Goal: Task Accomplishment & Management: Manage account settings

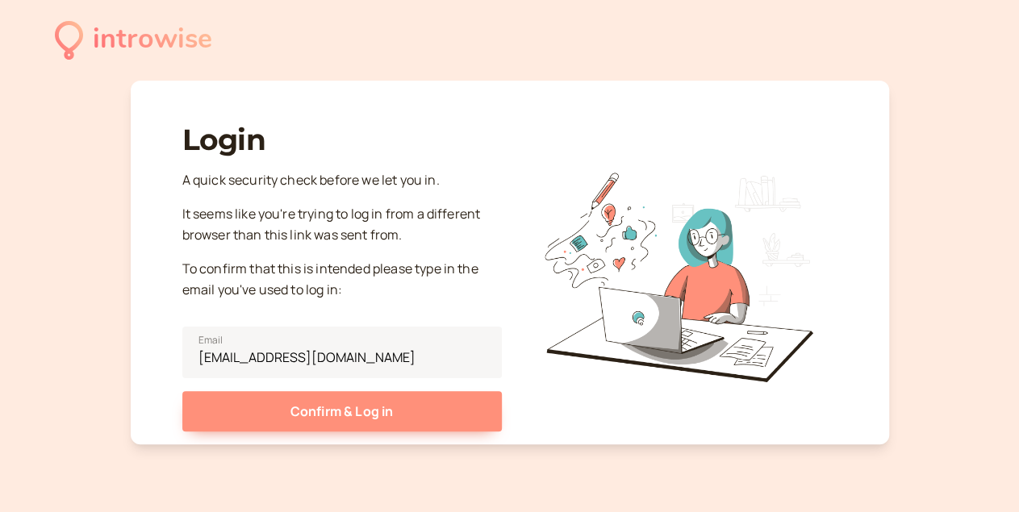
type input "[EMAIL_ADDRESS][DOMAIN_NAME]"
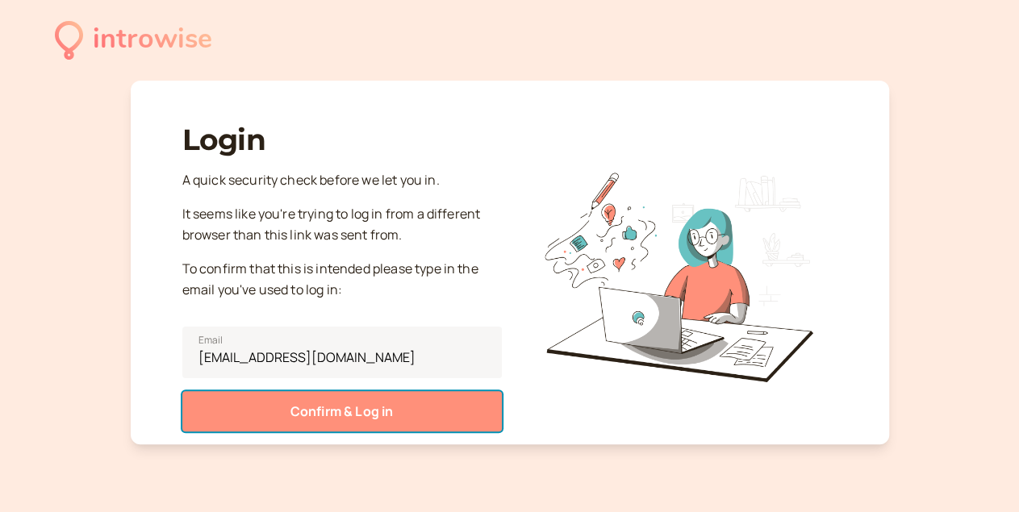
click at [362, 425] on button "Confirm & Log in" at bounding box center [341, 411] width 319 height 40
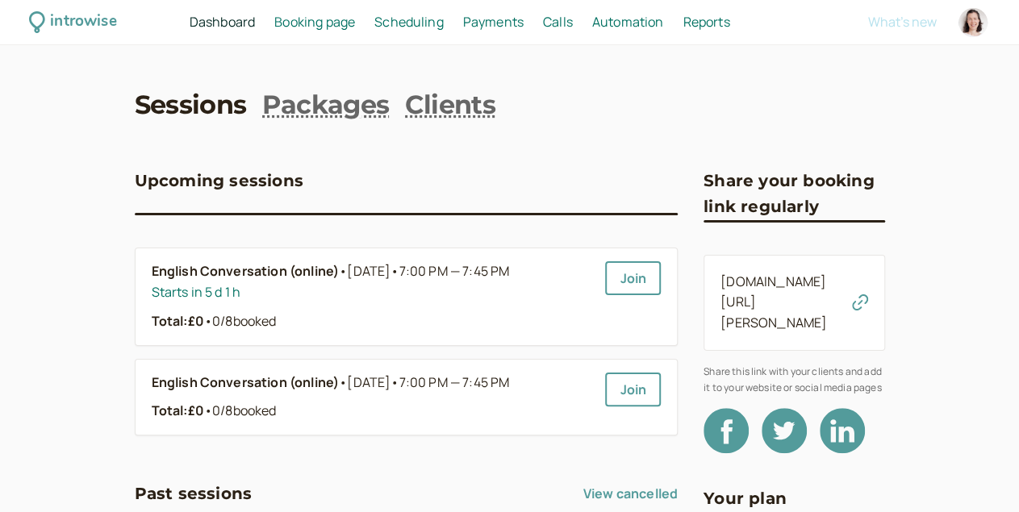
click at [807, 286] on link "[DOMAIN_NAME][URL][PERSON_NAME]" at bounding box center [773, 303] width 106 height 60
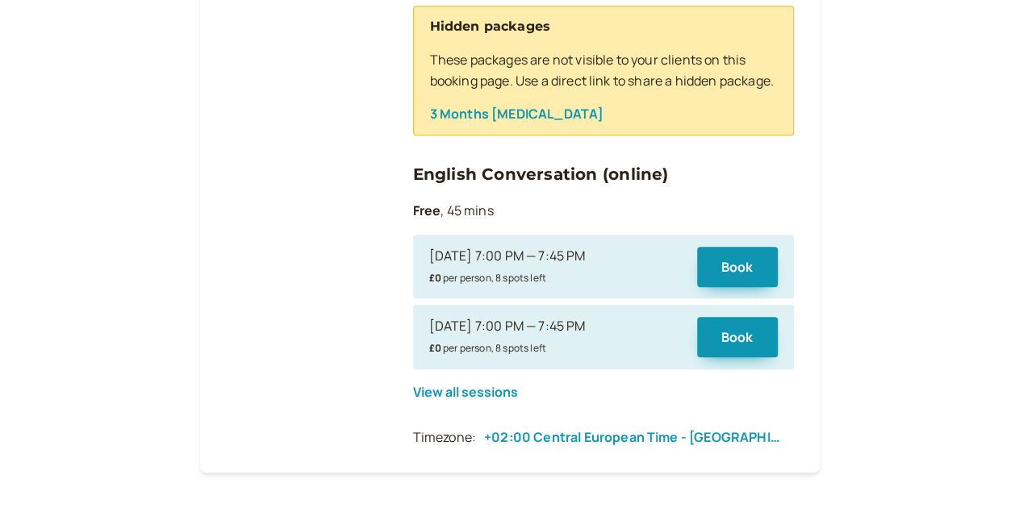
scroll to position [763, 0]
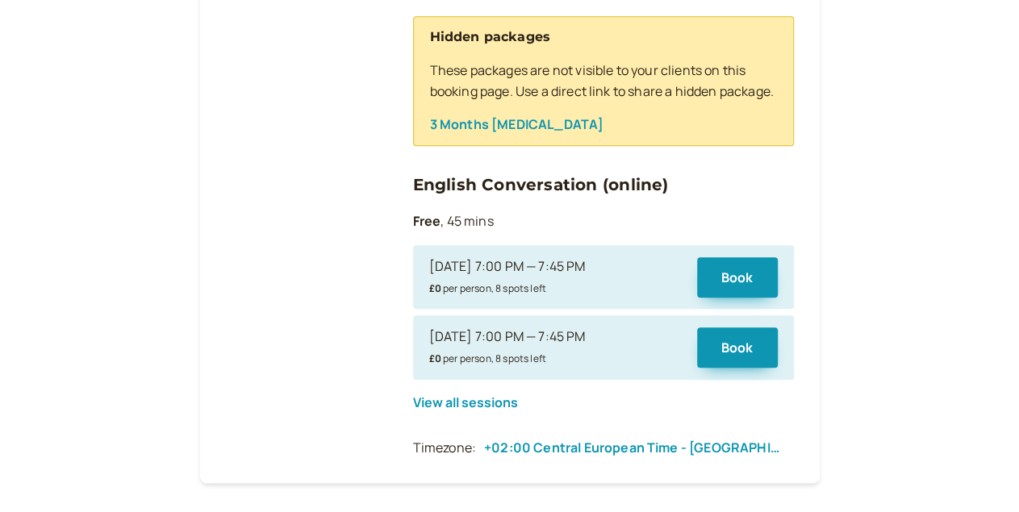
click at [596, 288] on div "[DATE] 7:00 PM — 7:45 PM £0 per person, 8 spots left" at bounding box center [555, 278] width 252 height 42
click at [735, 286] on button "Book" at bounding box center [737, 277] width 81 height 40
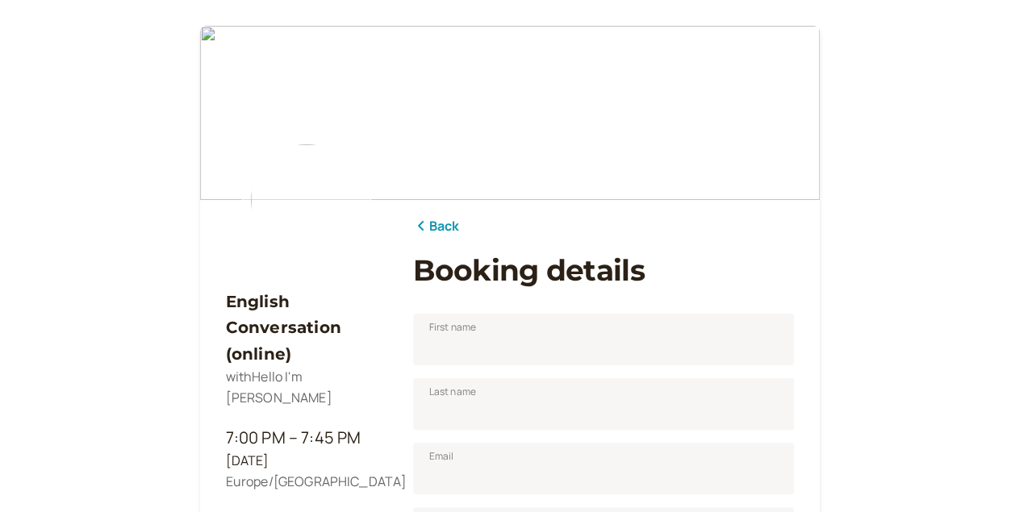
click at [427, 220] on link "Back" at bounding box center [436, 226] width 47 height 21
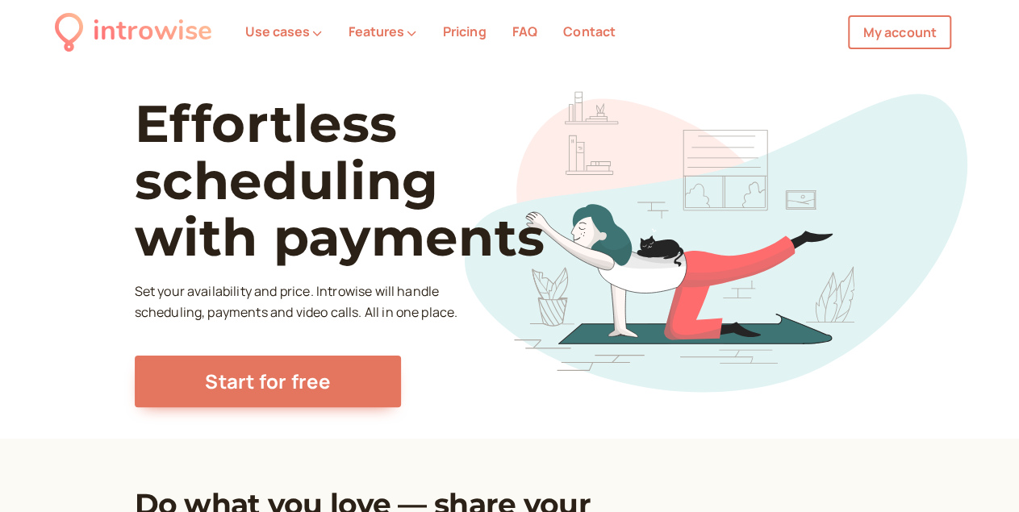
click at [897, 27] on link "My account" at bounding box center [899, 32] width 103 height 34
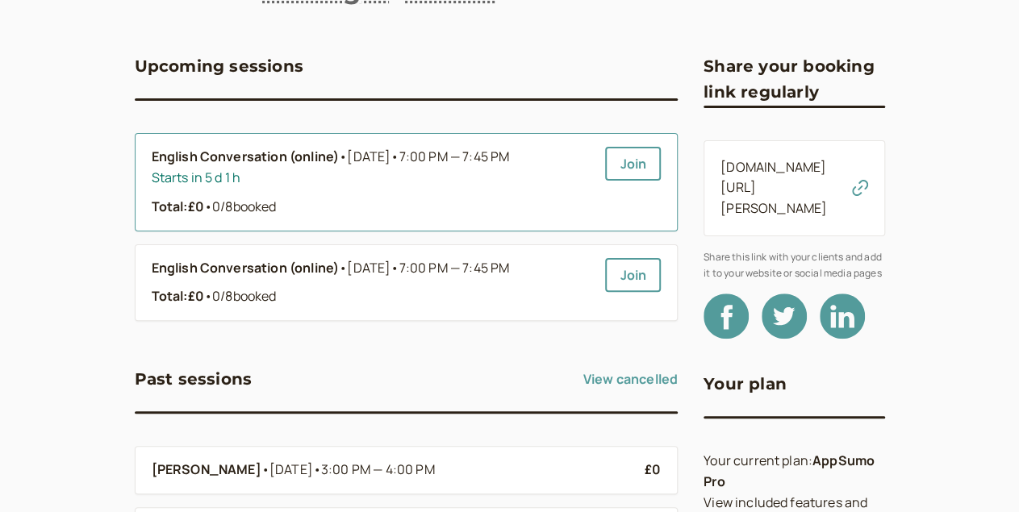
scroll to position [118, 0]
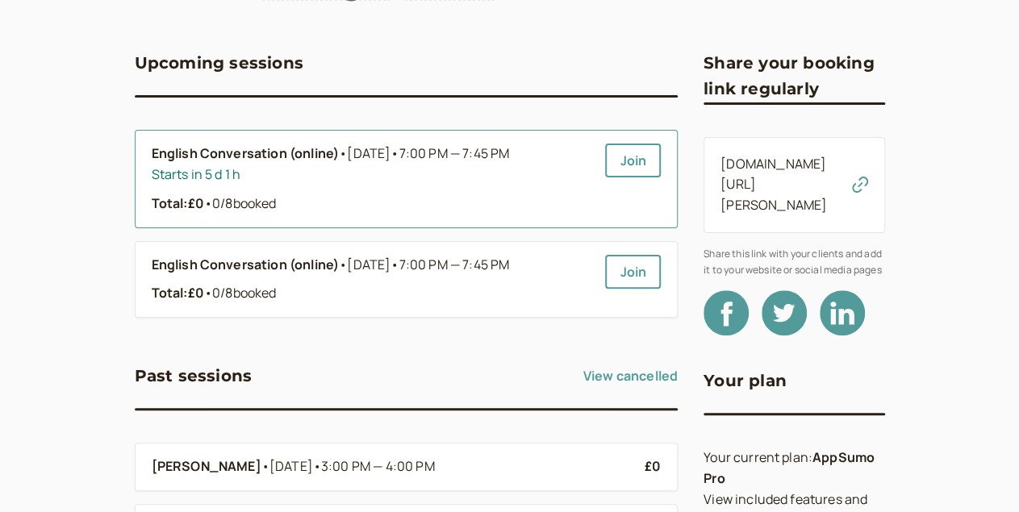
click at [288, 195] on link "English Conversation (online) • Sep 8 • 7:00 PM — 7:45 PM Starts in 5 d 1 h Tot…" at bounding box center [372, 179] width 441 height 71
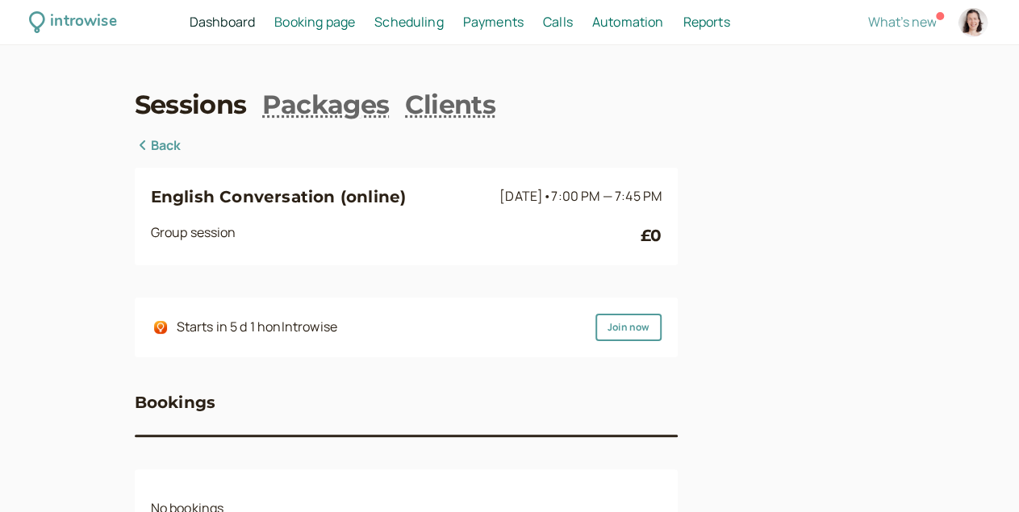
scroll to position [24, 0]
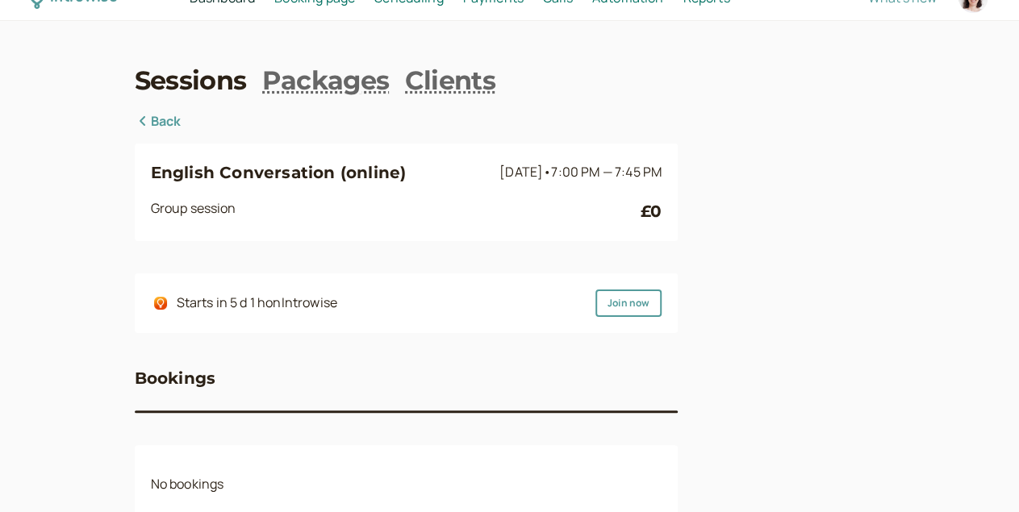
click at [358, 191] on div "English Conversation (online) Sep 8 • 7:00 PM — 7:45 PM Group session £0" at bounding box center [406, 192] width 511 height 65
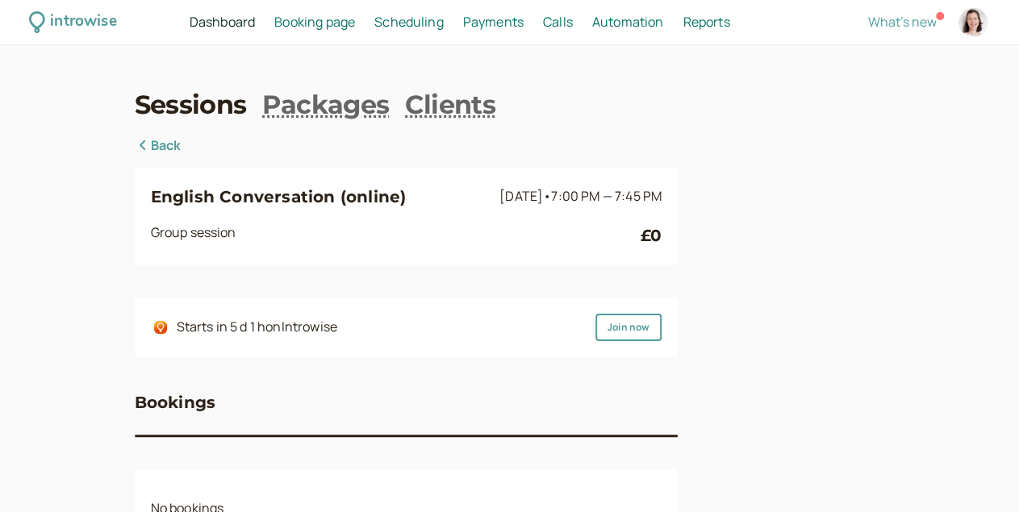
click at [432, 24] on span "Scheduling" at bounding box center [408, 22] width 69 height 18
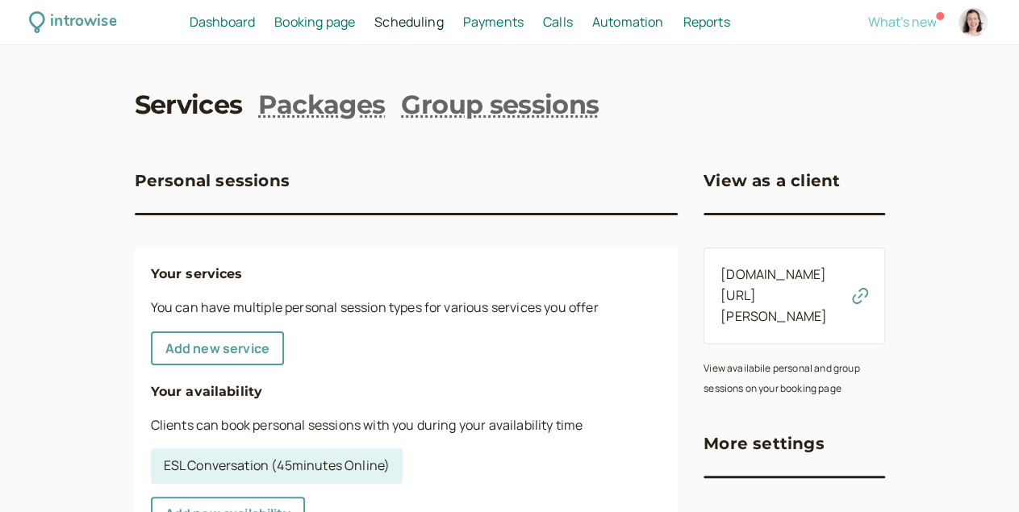
click at [869, 15] on span "What's new" at bounding box center [902, 22] width 69 height 18
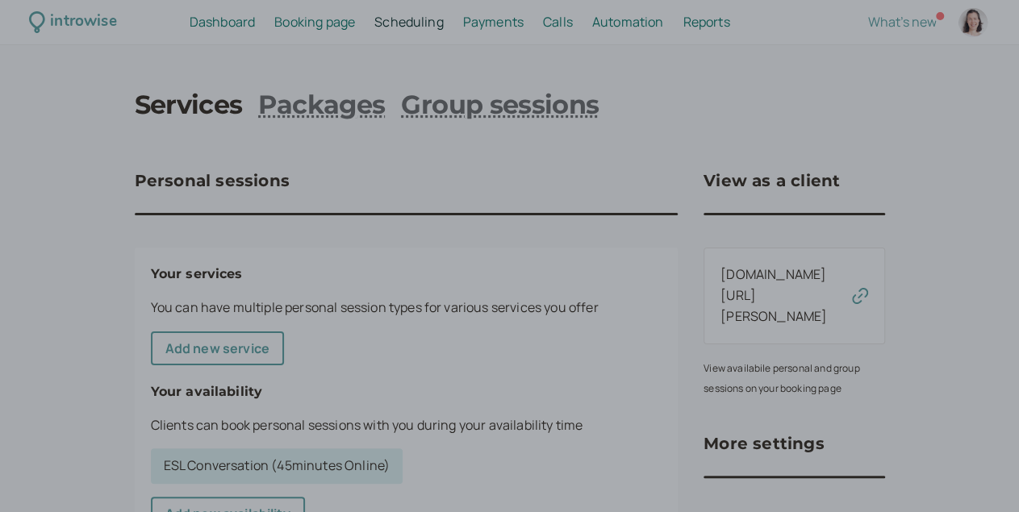
click at [449, 143] on div at bounding box center [509, 256] width 1019 height 512
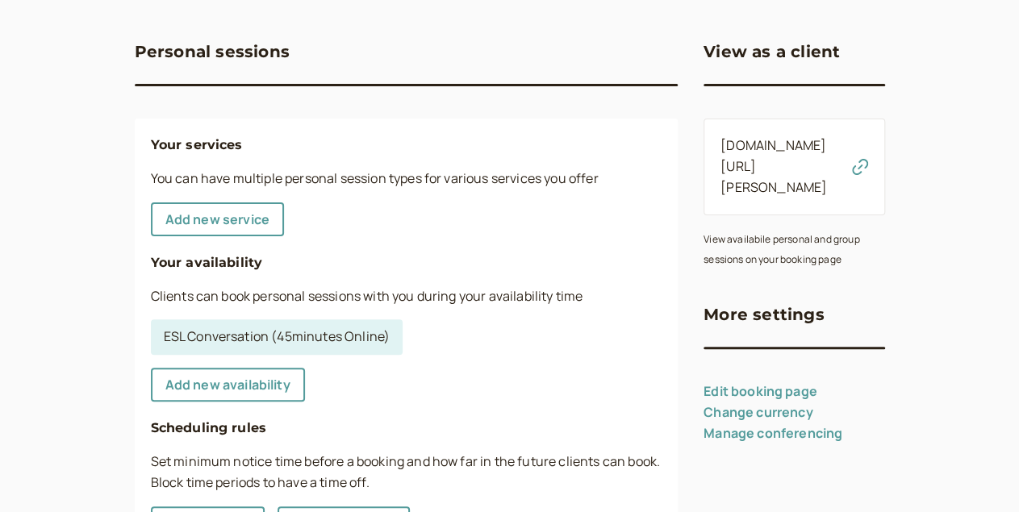
scroll to position [130, 0]
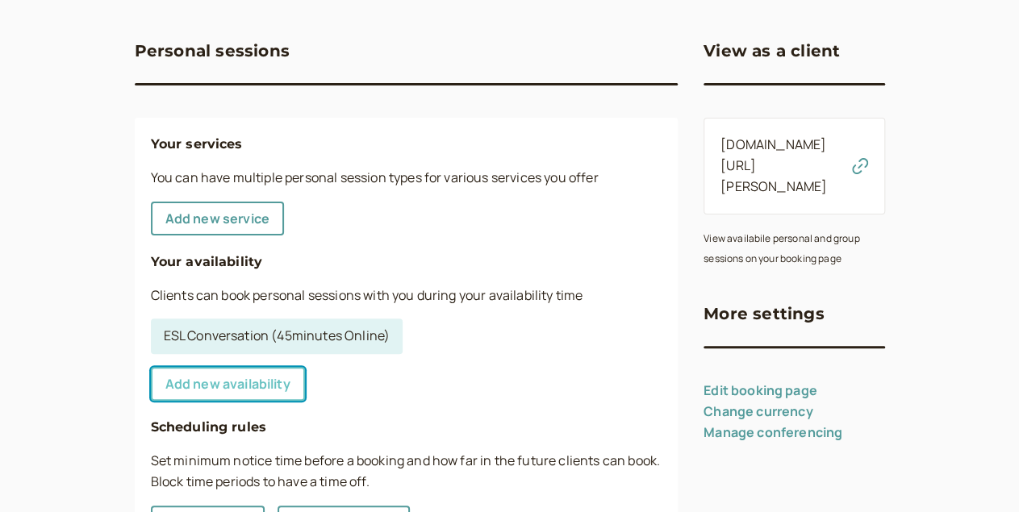
click at [170, 387] on link "Add new availability" at bounding box center [228, 384] width 154 height 34
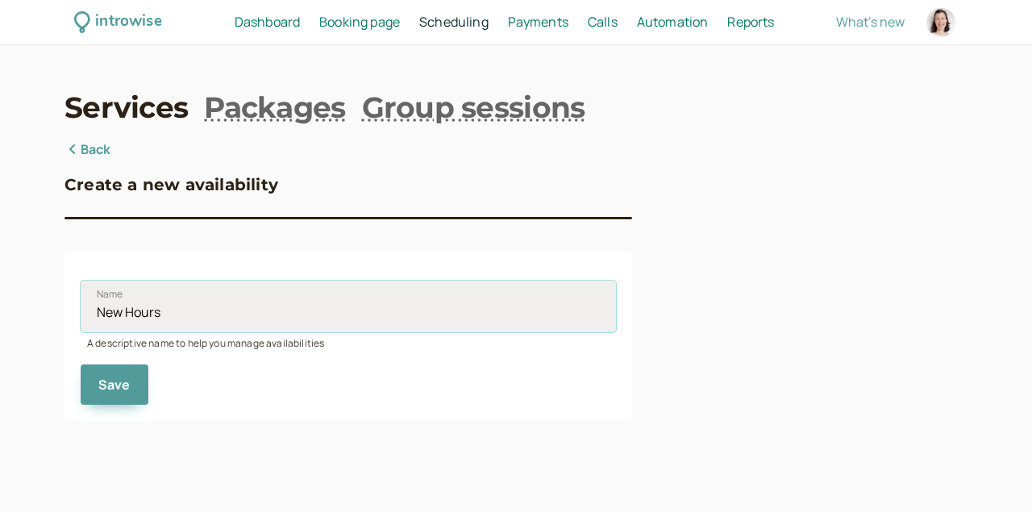
click at [180, 325] on input "New Hours" at bounding box center [349, 307] width 536 height 52
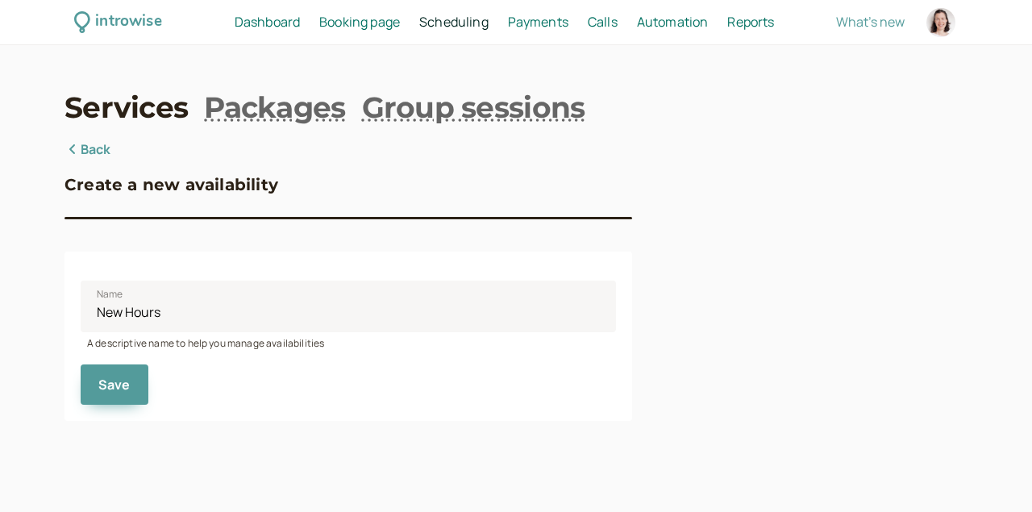
click at [178, 384] on div "Save" at bounding box center [349, 378] width 536 height 53
click at [344, 23] on span "Booking page" at bounding box center [359, 22] width 81 height 18
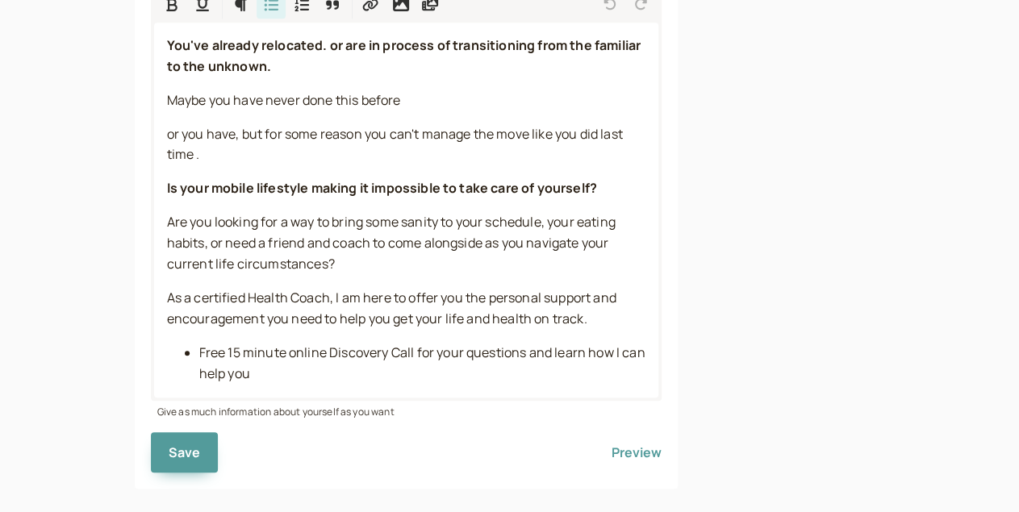
scroll to position [582, 0]
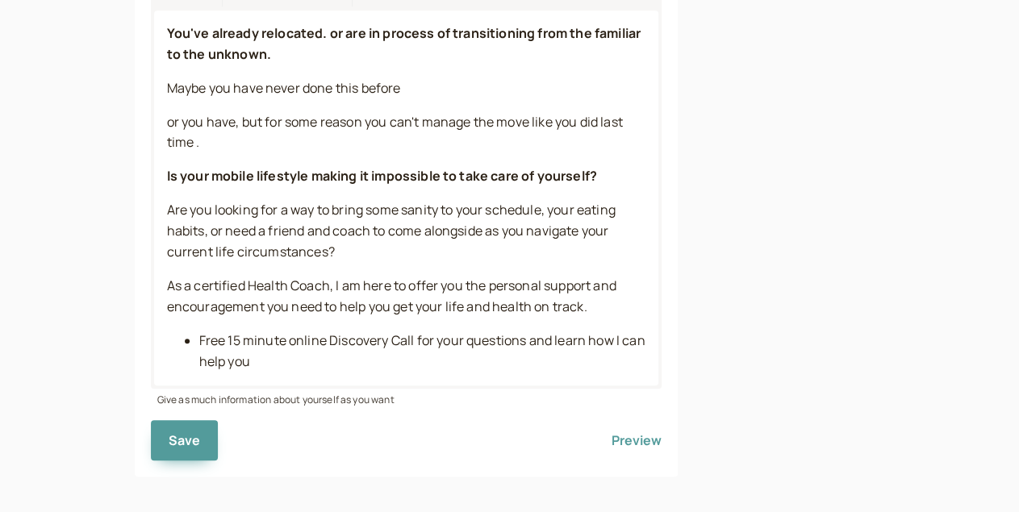
click at [306, 217] on span "Are you looking for a way to bring some sanity to your schedule, your eating ha…" at bounding box center [392, 231] width 451 height 60
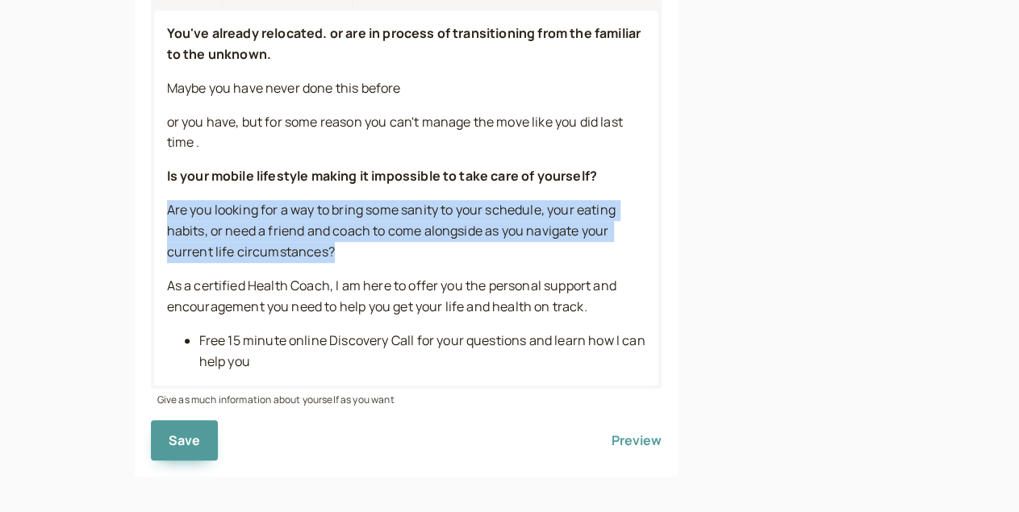
click at [306, 217] on span "Are you looking for a way to bring some sanity to your schedule, your eating ha…" at bounding box center [392, 231] width 451 height 60
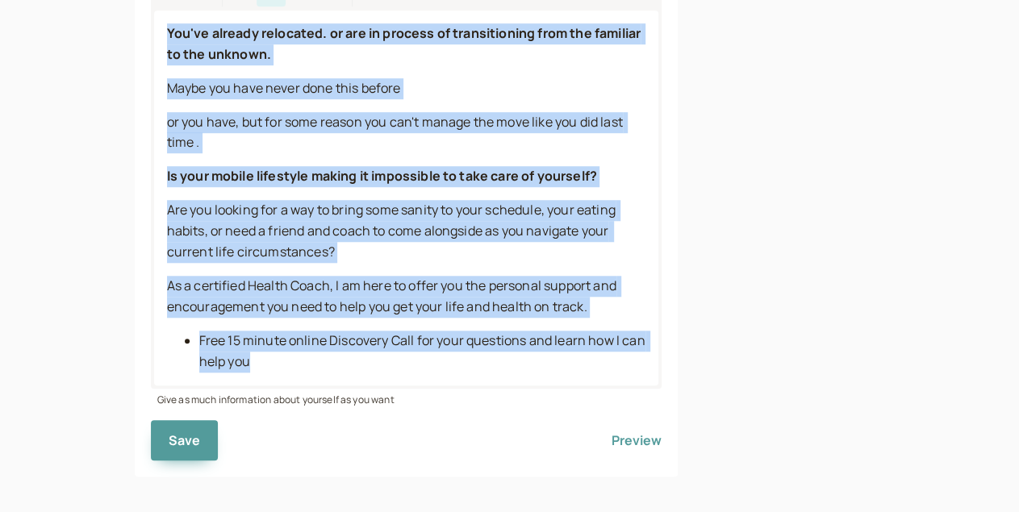
drag, startPoint x: 191, startPoint y: 352, endPoint x: 72, endPoint y: 25, distance: 348.6
click at [135, 25] on div "Personalize the cover image to make your page stand out I offer Health, Lifesty…" at bounding box center [407, 70] width 544 height 811
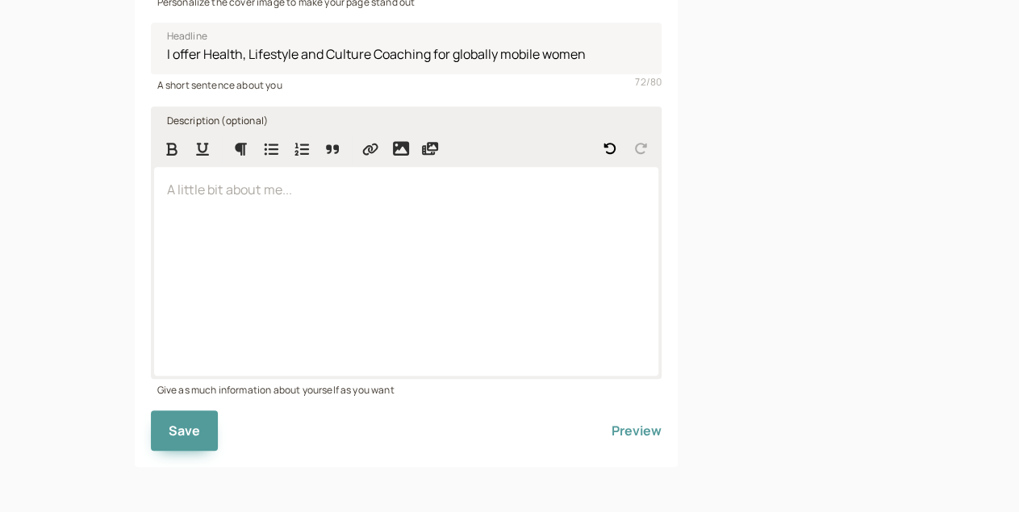
click at [252, 133] on div at bounding box center [406, 148] width 505 height 35
click at [196, 335] on div at bounding box center [406, 271] width 505 height 209
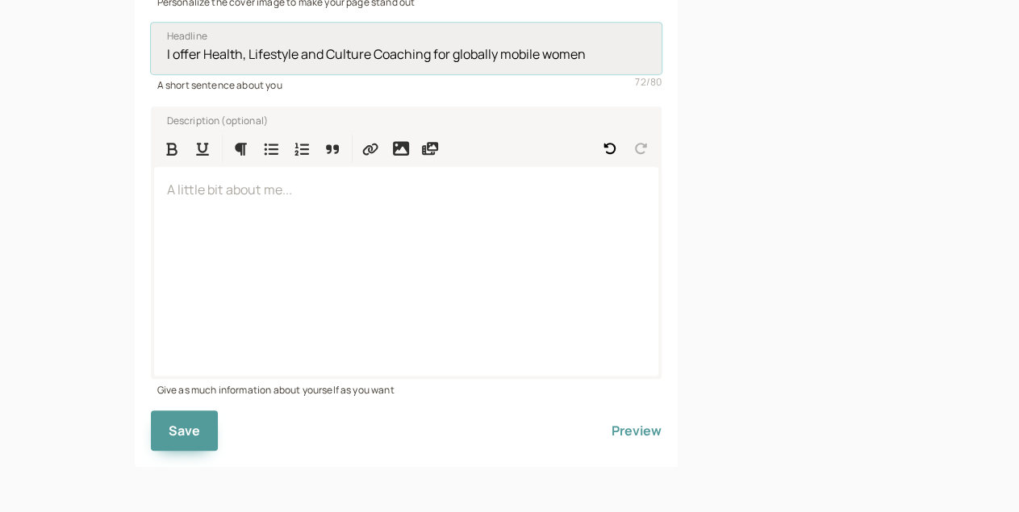
click at [278, 57] on input "I offer Health, Lifestyle and Culture Coaching for globally mobile women" at bounding box center [406, 49] width 511 height 52
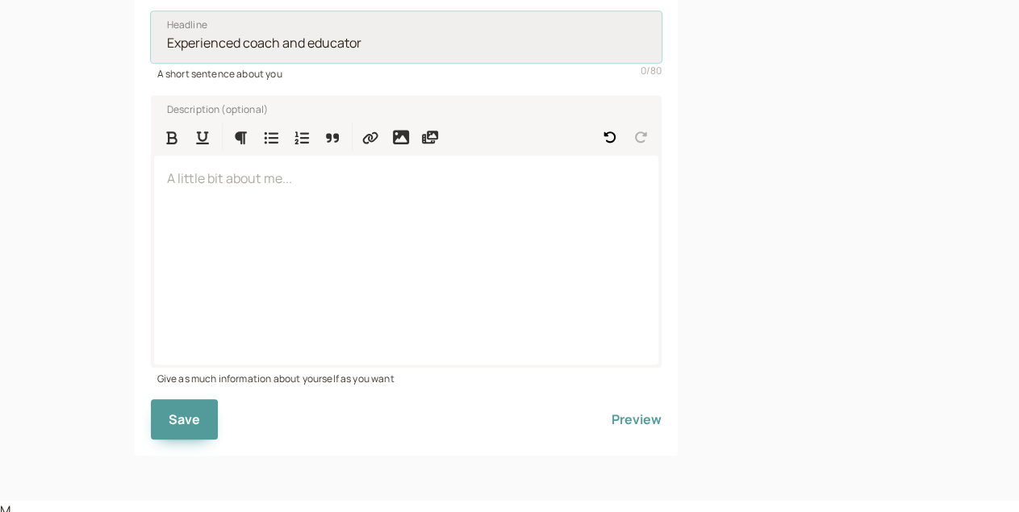
click at [206, 52] on input "Headline" at bounding box center [406, 37] width 511 height 52
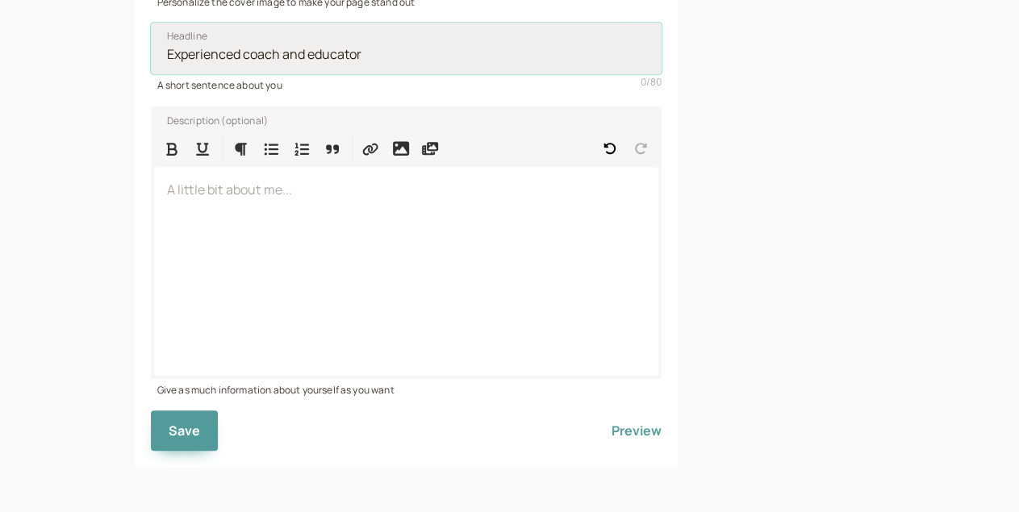
click at [206, 52] on input "Headline" at bounding box center [406, 49] width 511 height 52
type input "ESL Teacher"
